Goal: Task Accomplishment & Management: Use online tool/utility

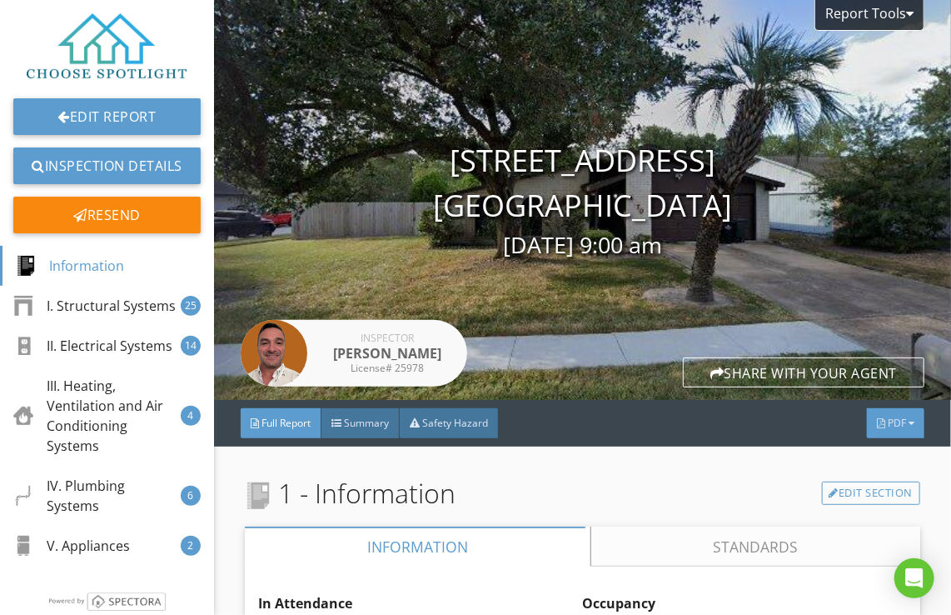
click at [888, 422] on span "PDF" at bounding box center [897, 423] width 18 height 14
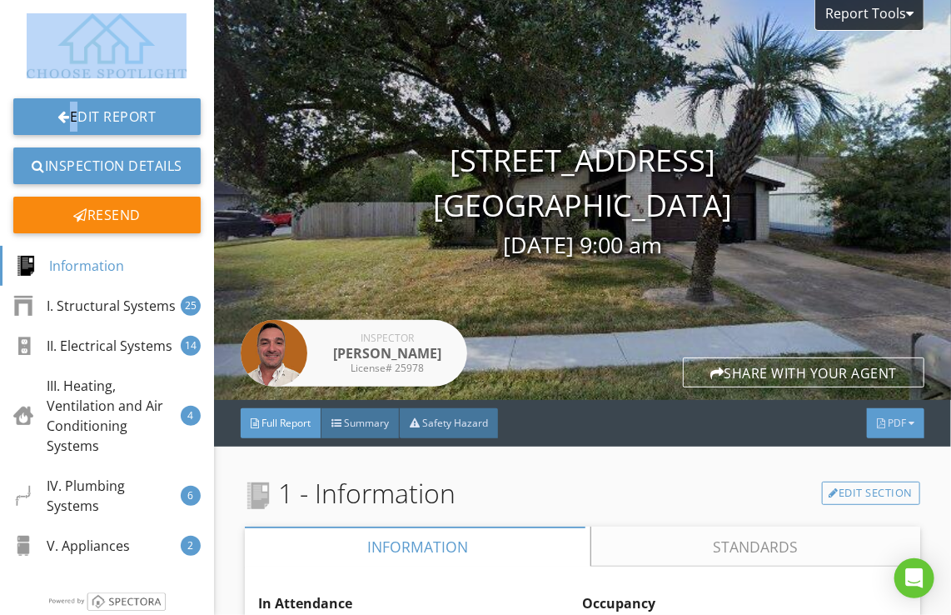
click at [885, 422] on div "Summary Full Report Refresh PDFs" at bounding box center [874, 488] width 133 height 133
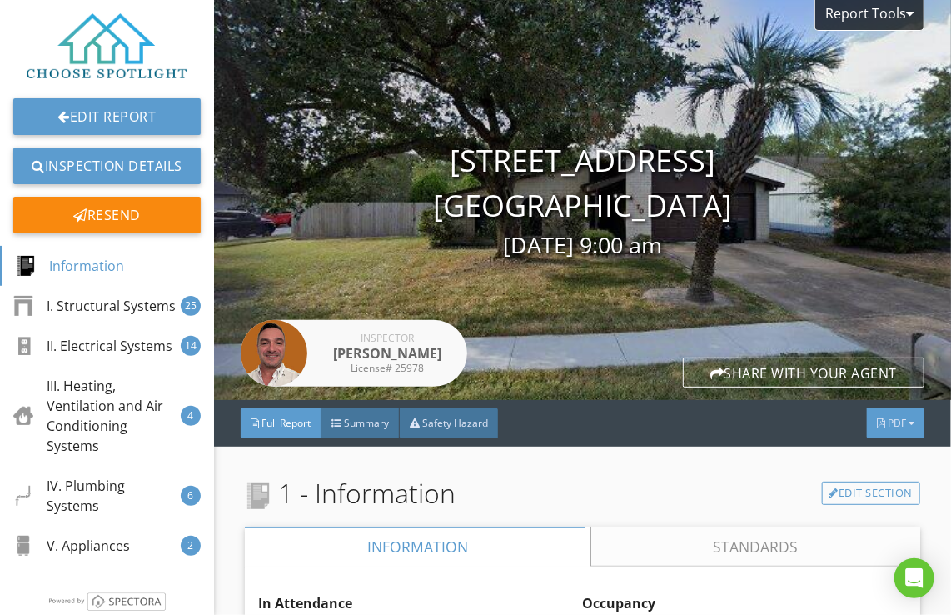
drag, startPoint x: 885, startPoint y: 422, endPoint x: 901, endPoint y: 424, distance: 15.9
click at [909, 424] on div at bounding box center [912, 423] width 6 height 10
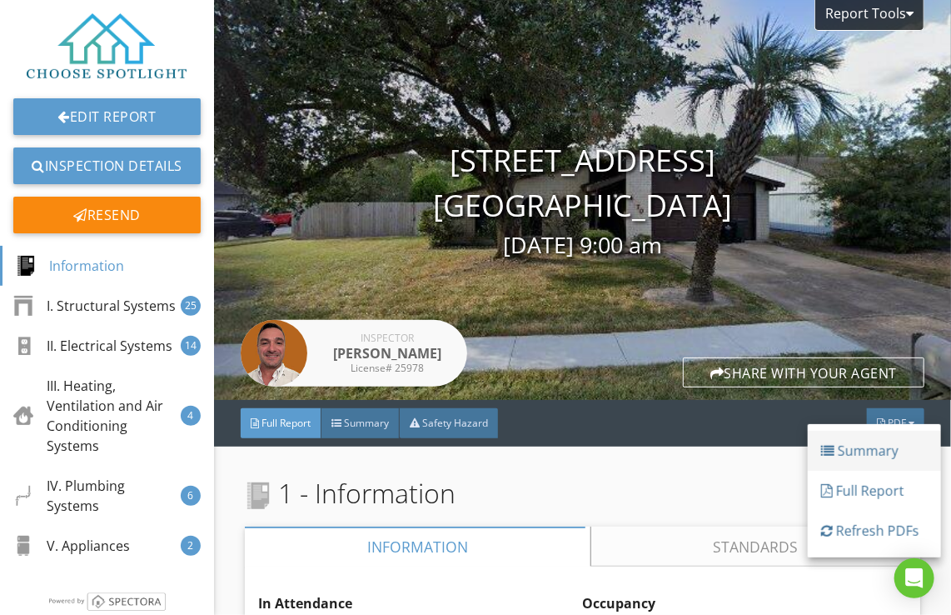
click at [892, 451] on div "Summary" at bounding box center [874, 451] width 107 height 20
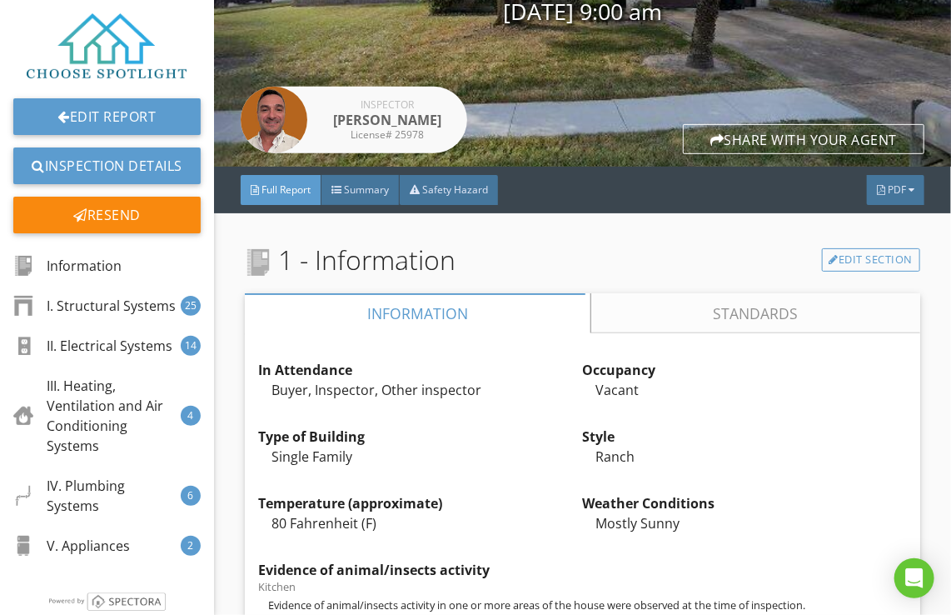
scroll to position [235, 0]
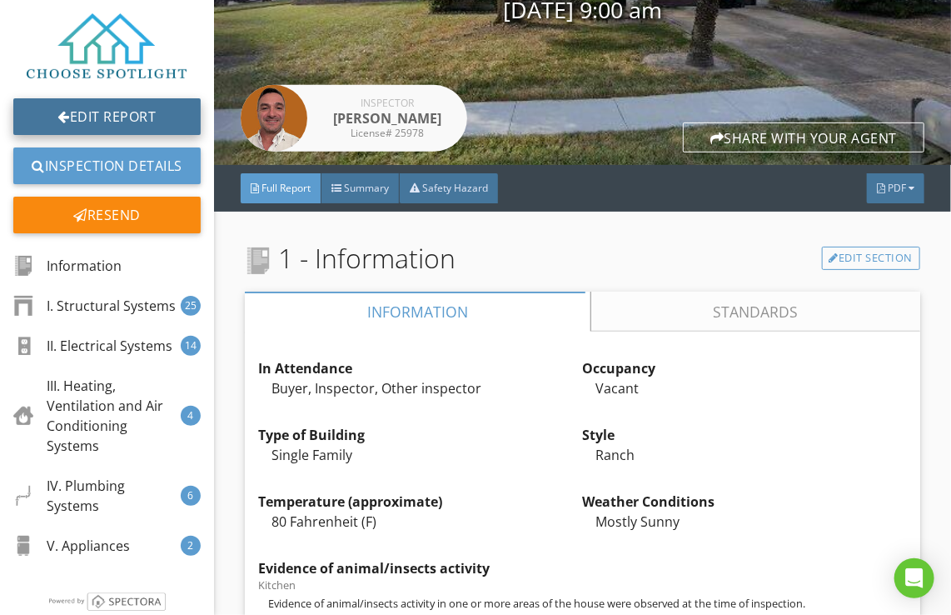
click at [150, 117] on link "Edit Report" at bounding box center [106, 116] width 187 height 37
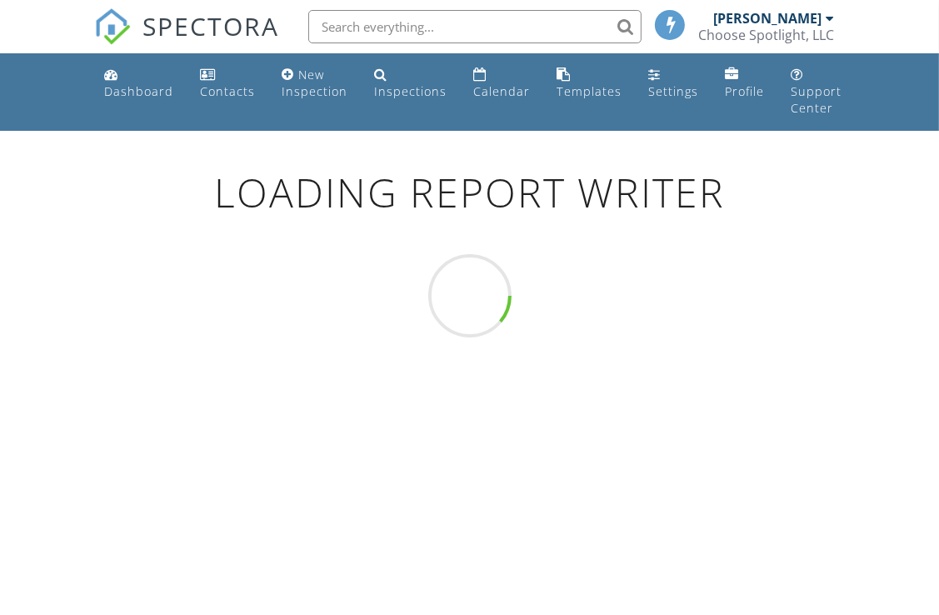
drag, startPoint x: 0, startPoint y: 0, endPoint x: 794, endPoint y: 365, distance: 874.2
click at [794, 365] on div "Loading Report Writer" at bounding box center [469, 438] width 939 height 615
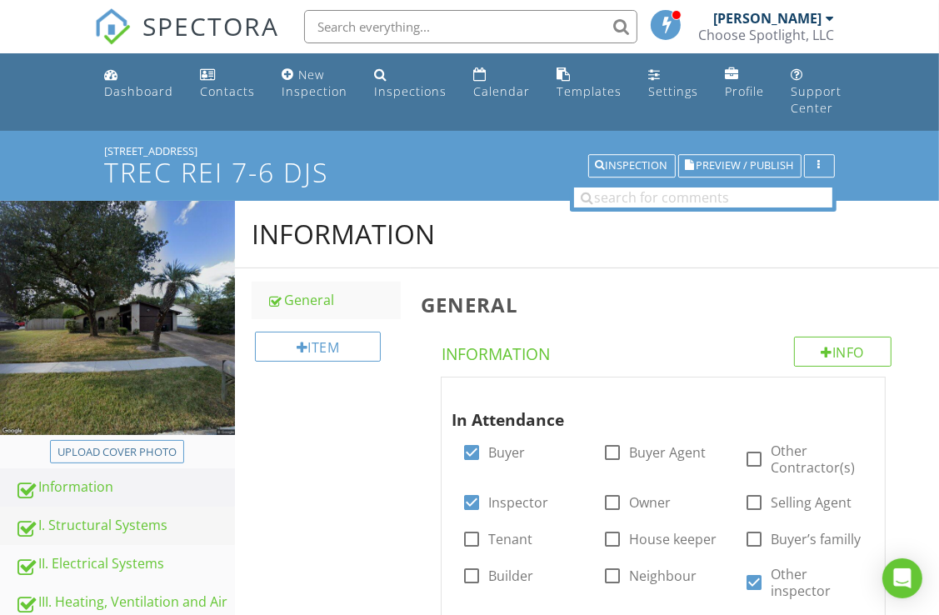
click at [128, 521] on div "I. Structural Systems" at bounding box center [125, 526] width 220 height 22
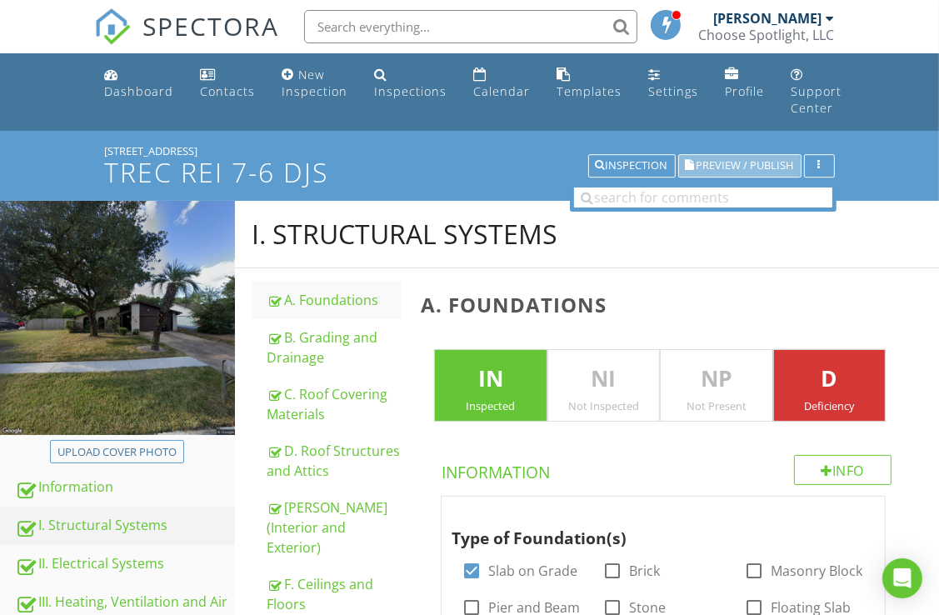
click at [761, 164] on span "Preview / Publish" at bounding box center [744, 166] width 97 height 11
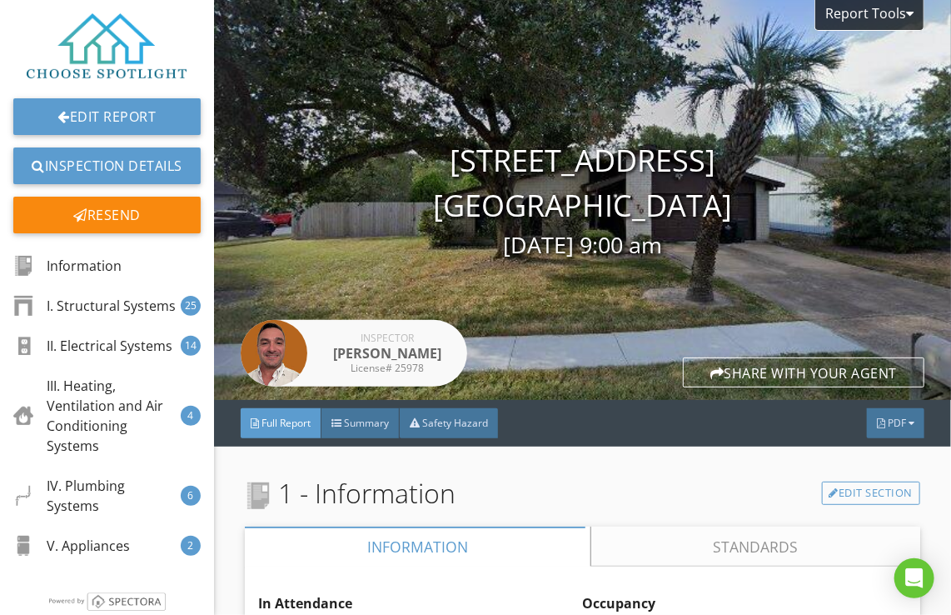
scroll to position [33, 0]
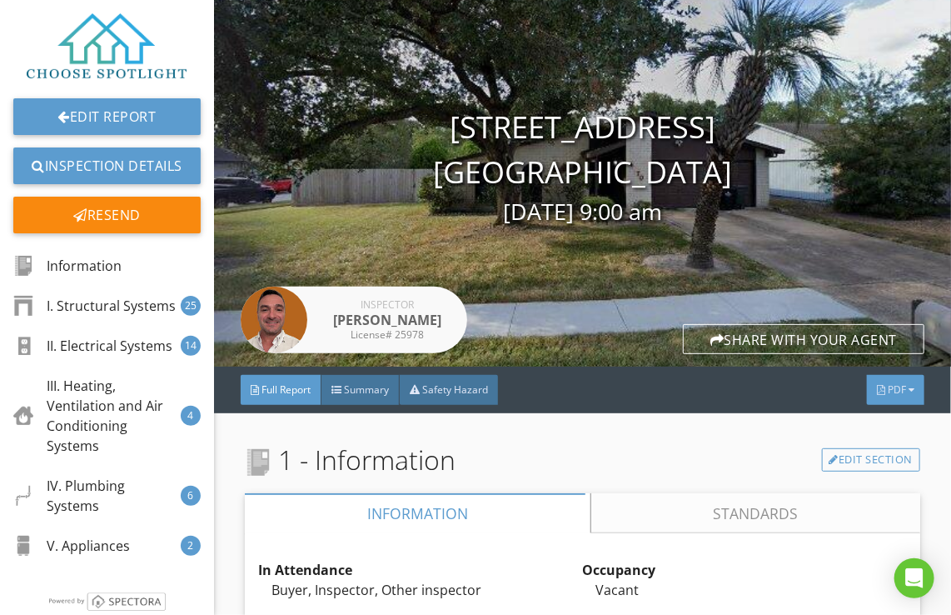
click at [888, 387] on span "PDF" at bounding box center [897, 389] width 18 height 14
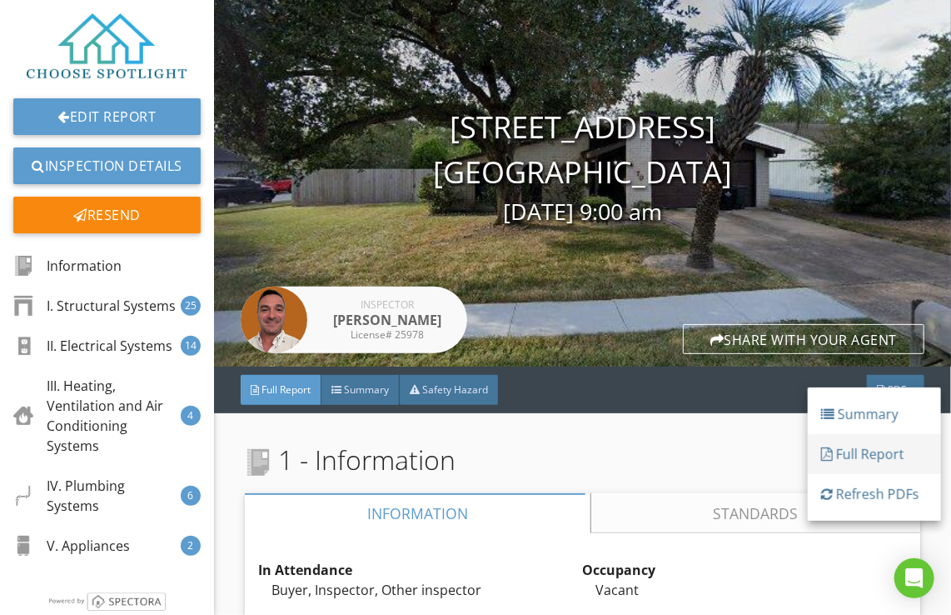
click at [888, 458] on div "Full Report" at bounding box center [874, 454] width 107 height 20
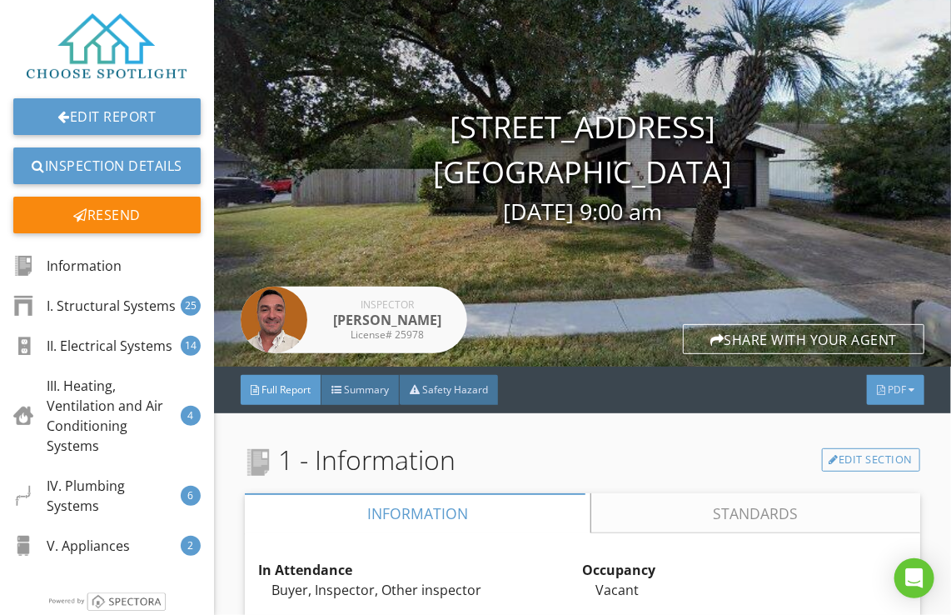
click at [894, 390] on div "PDF" at bounding box center [895, 390] width 57 height 30
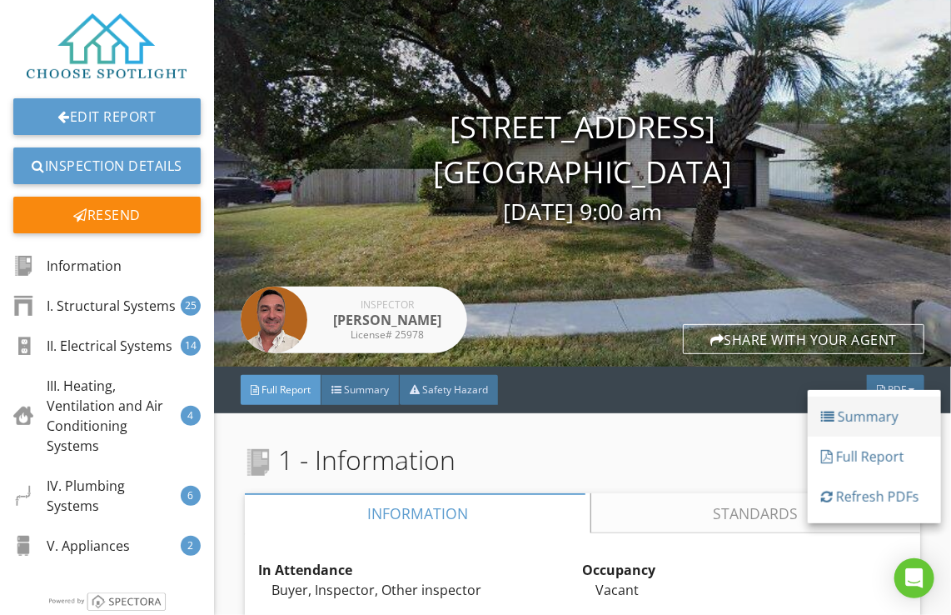
click at [886, 418] on div "Summary" at bounding box center [874, 416] width 107 height 20
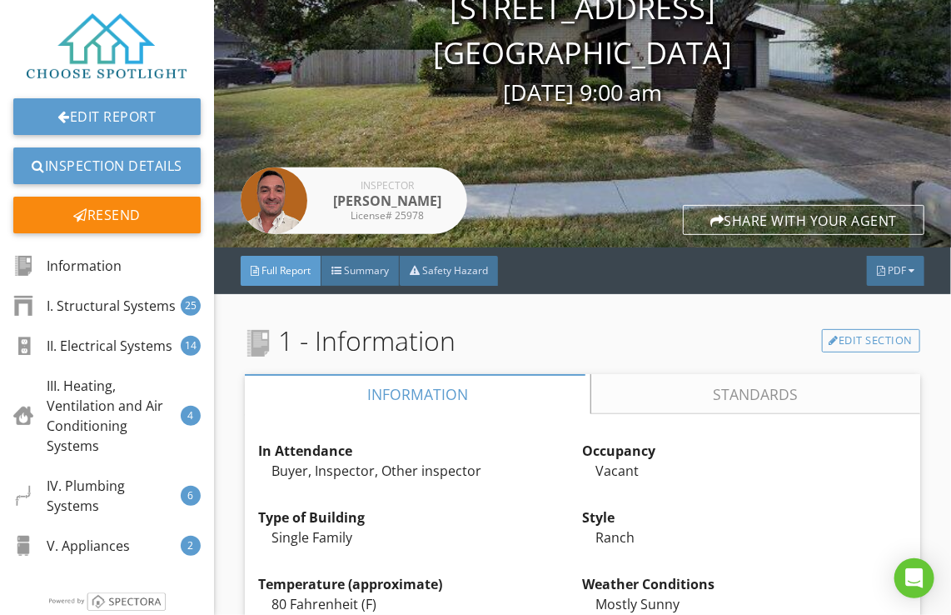
scroll to position [153, 0]
